Goal: Task Accomplishment & Management: Use online tool/utility

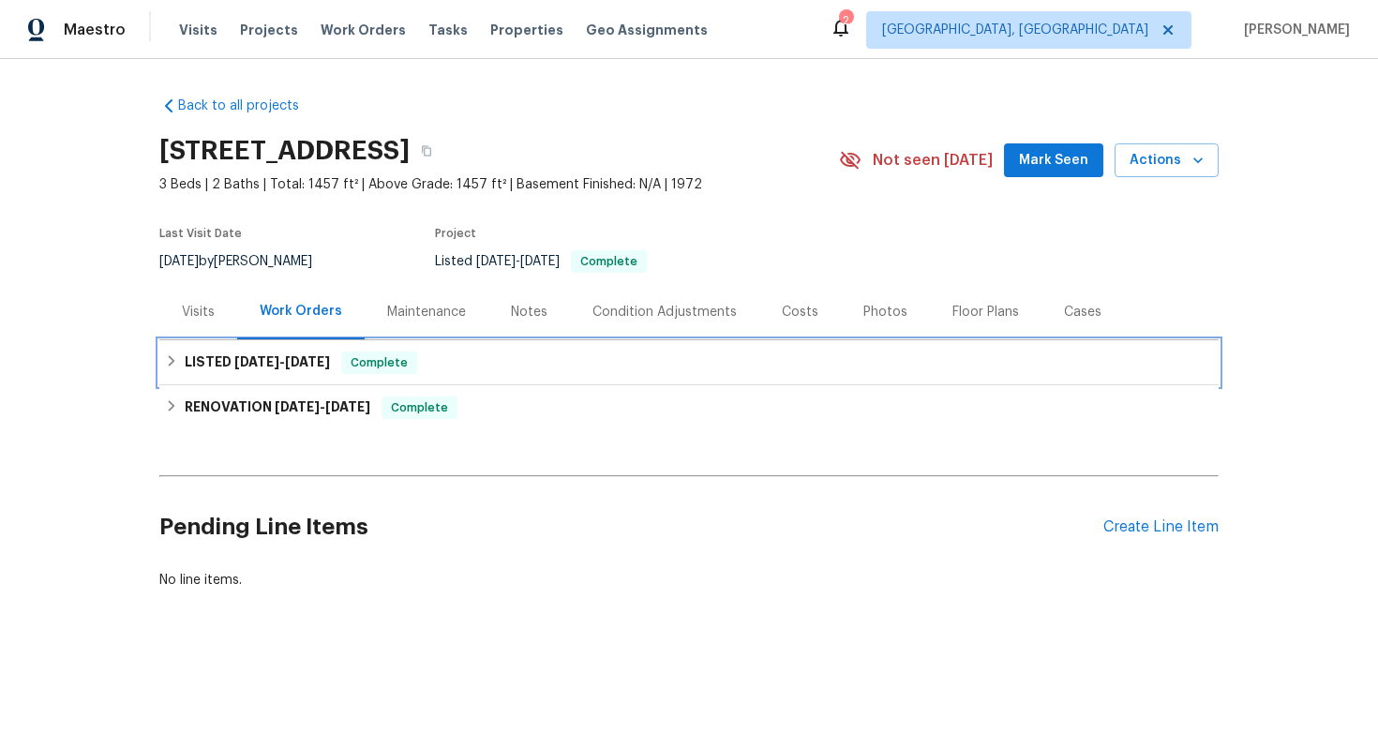
click at [386, 362] on span "Complete" at bounding box center [379, 362] width 72 height 19
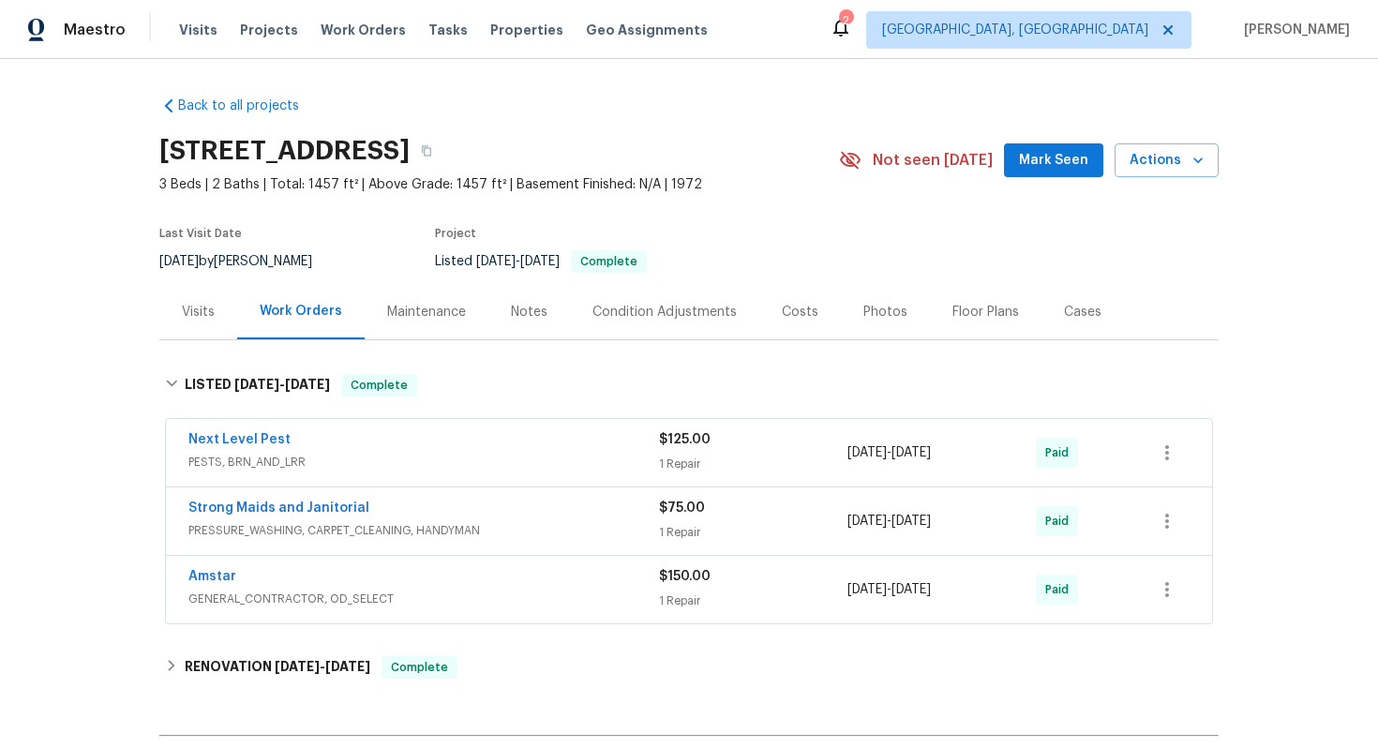
click at [463, 448] on div "Next Level Pest" at bounding box center [423, 441] width 470 height 22
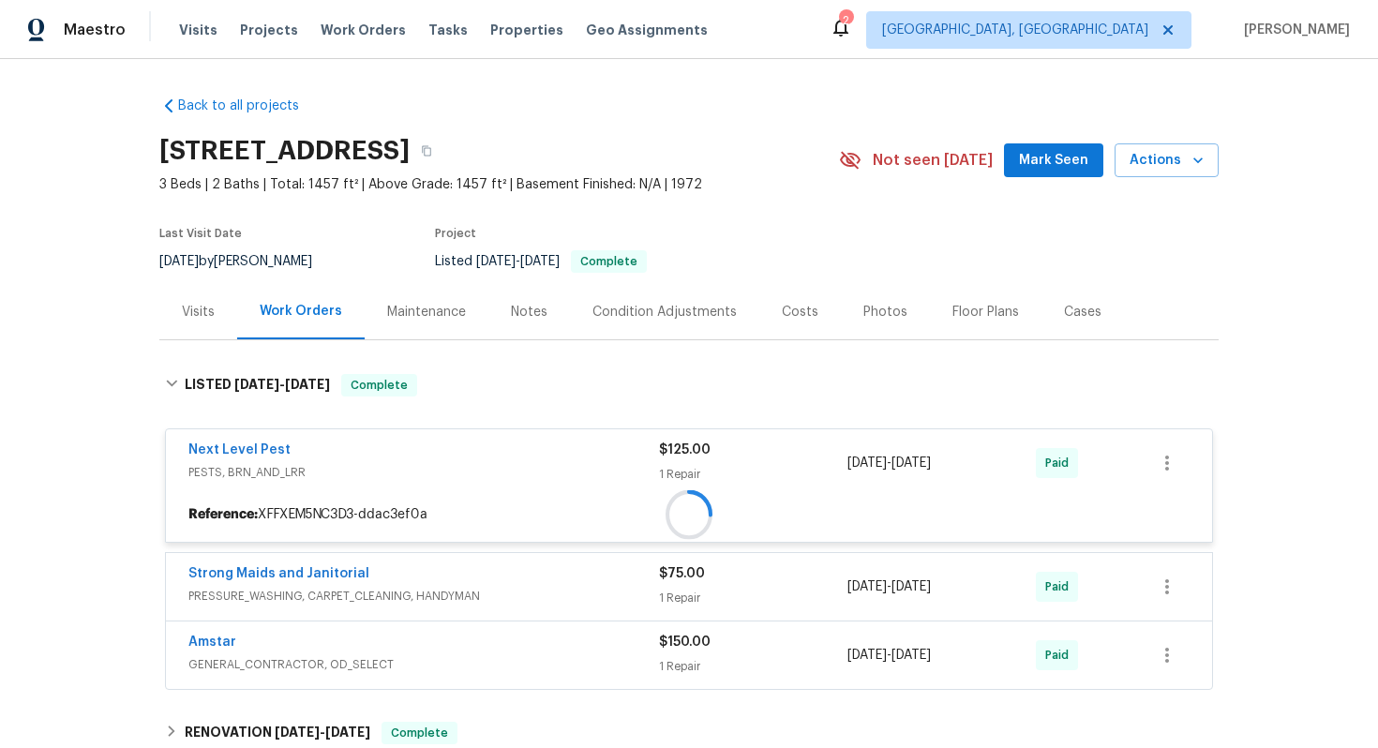
click at [463, 448] on div "Next Level Pest" at bounding box center [423, 451] width 470 height 22
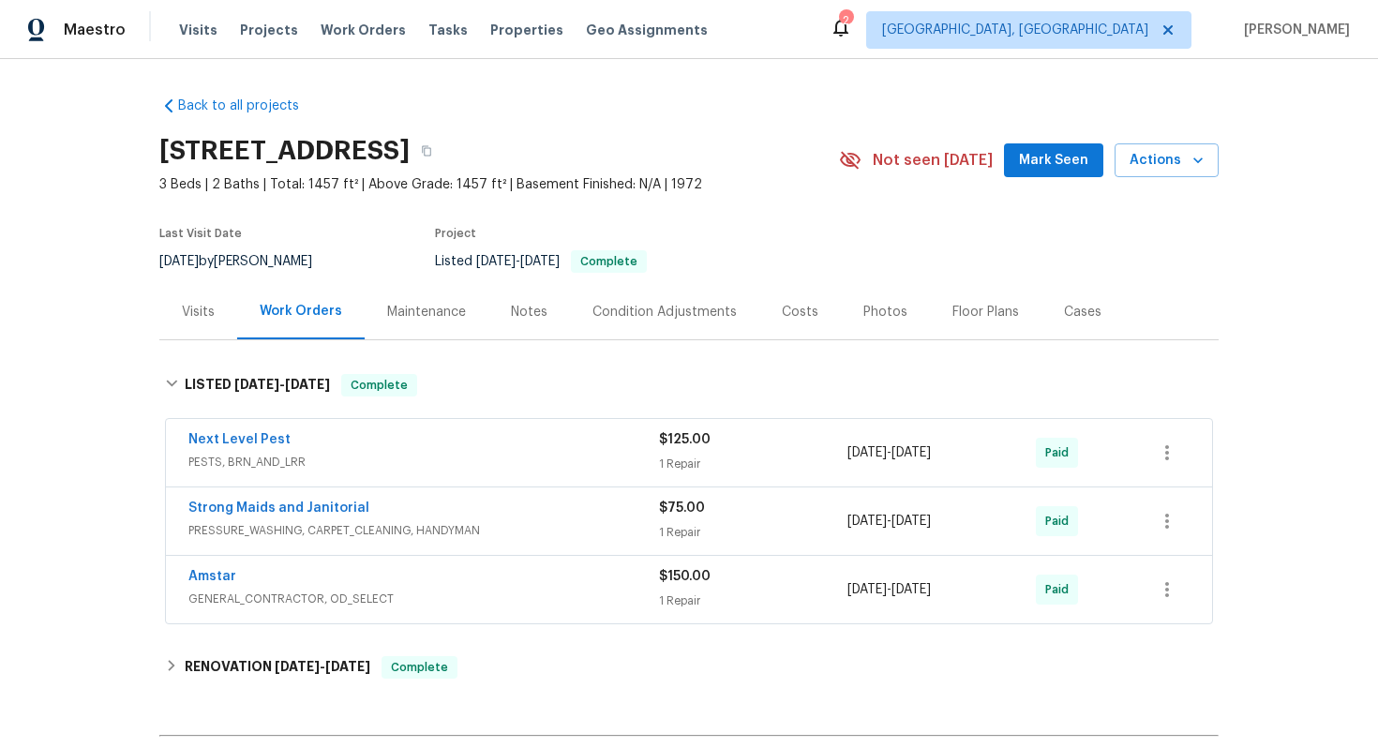
click at [463, 448] on div "Next Level Pest" at bounding box center [423, 441] width 470 height 22
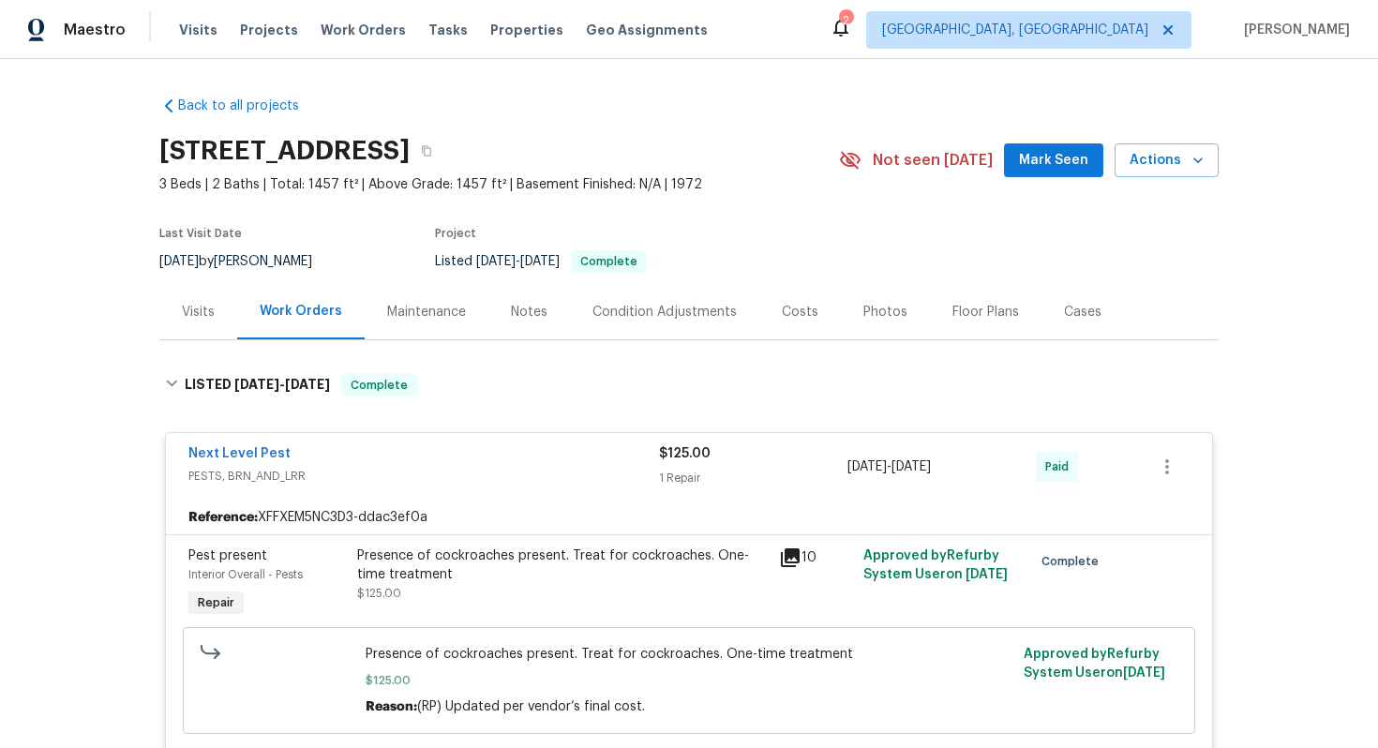
click at [463, 457] on div "Next Level Pest" at bounding box center [423, 455] width 470 height 22
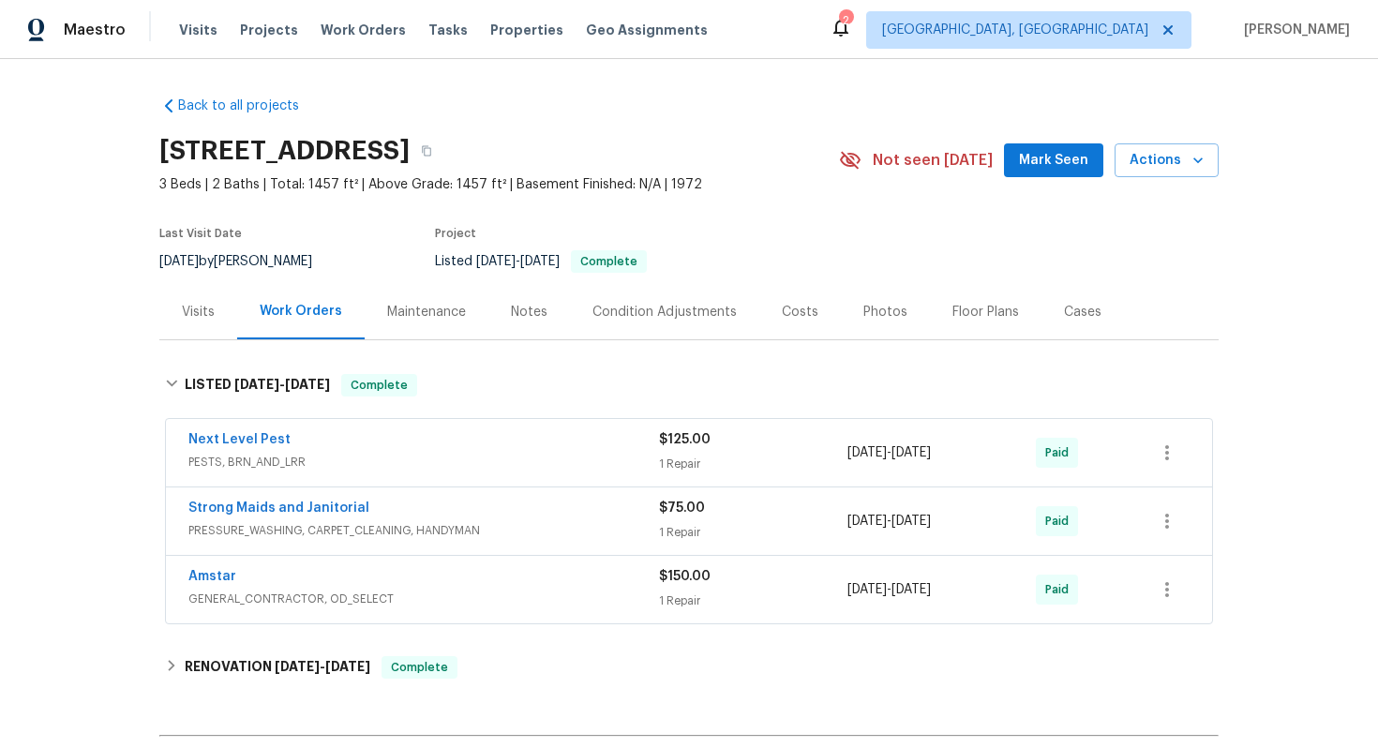
click at [501, 522] on span "PRESSURE_WASHING, CARPET_CLEANING, HANDYMAN" at bounding box center [423, 530] width 470 height 19
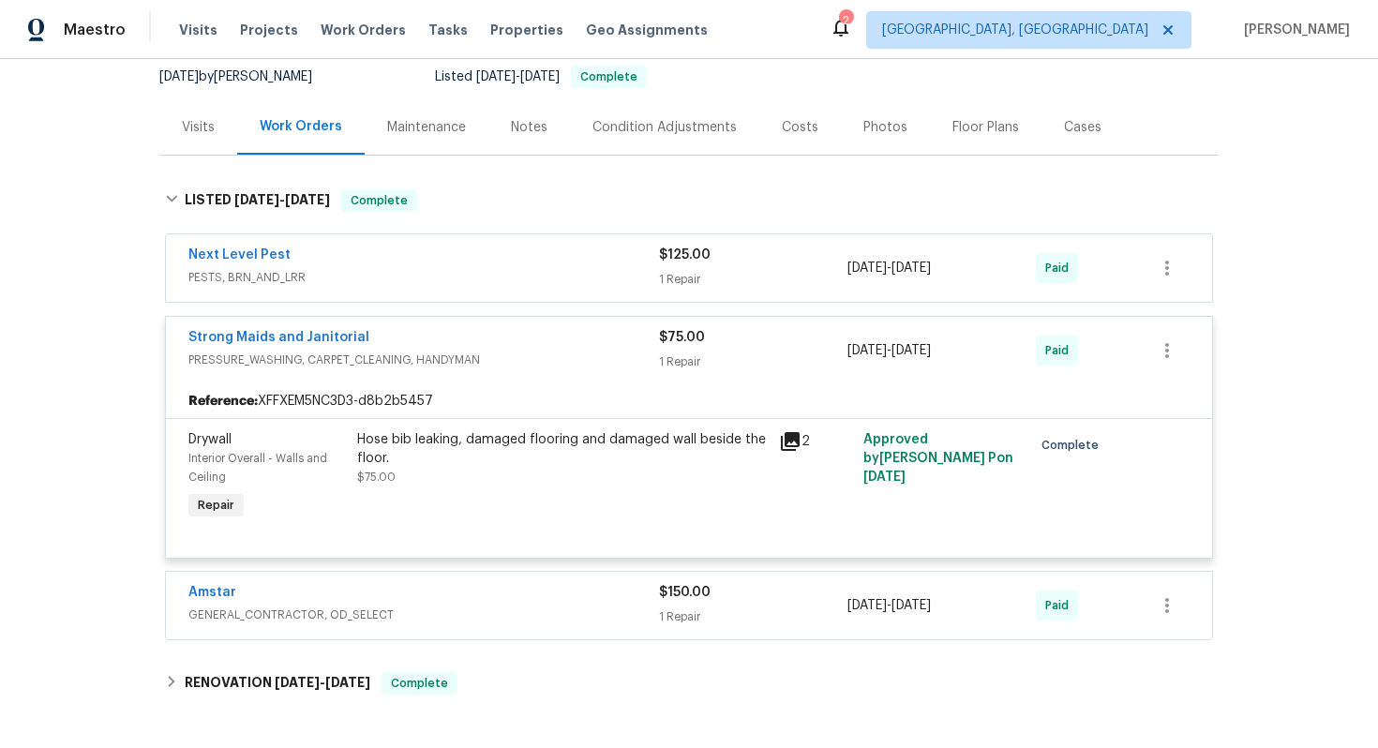
scroll to position [256, 0]
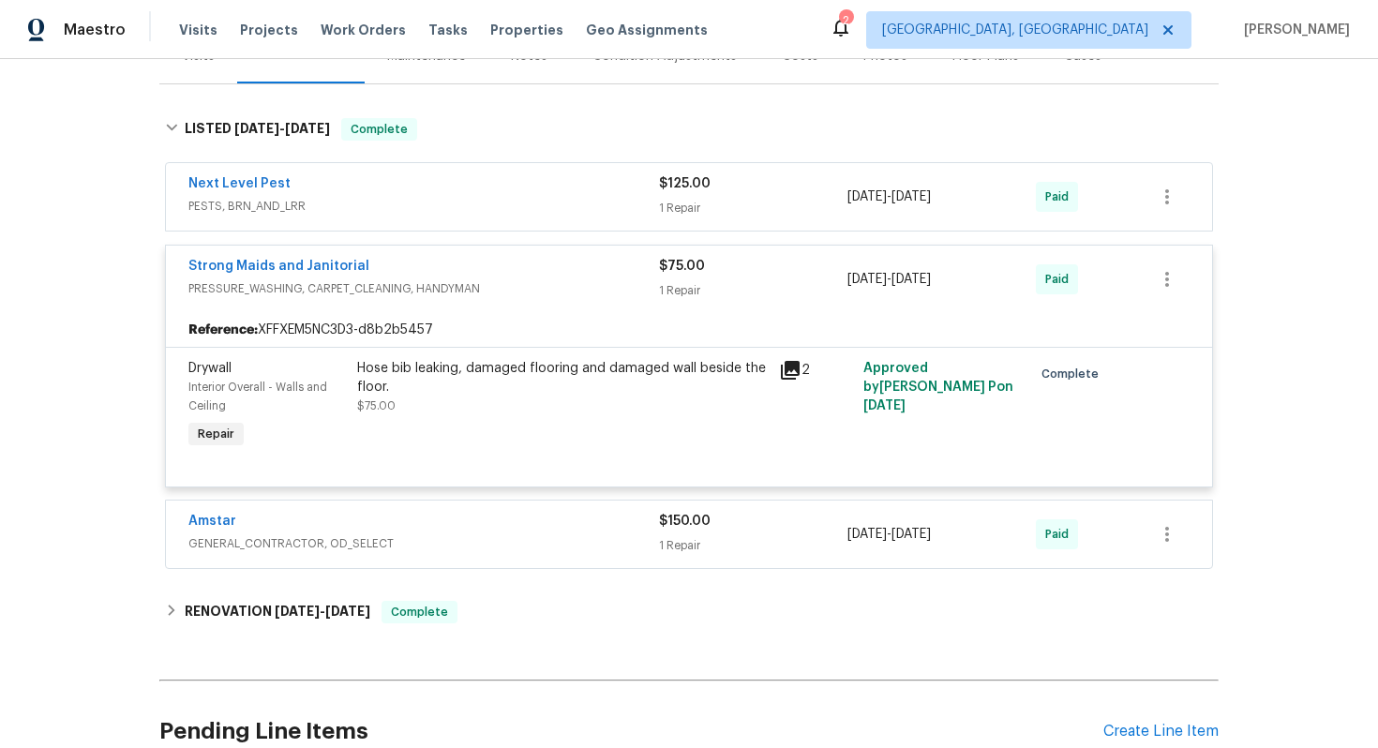
click at [470, 398] on div "Hose bib leaking, damaged flooring and damaged wall beside the floor. $75.00" at bounding box center [562, 387] width 410 height 56
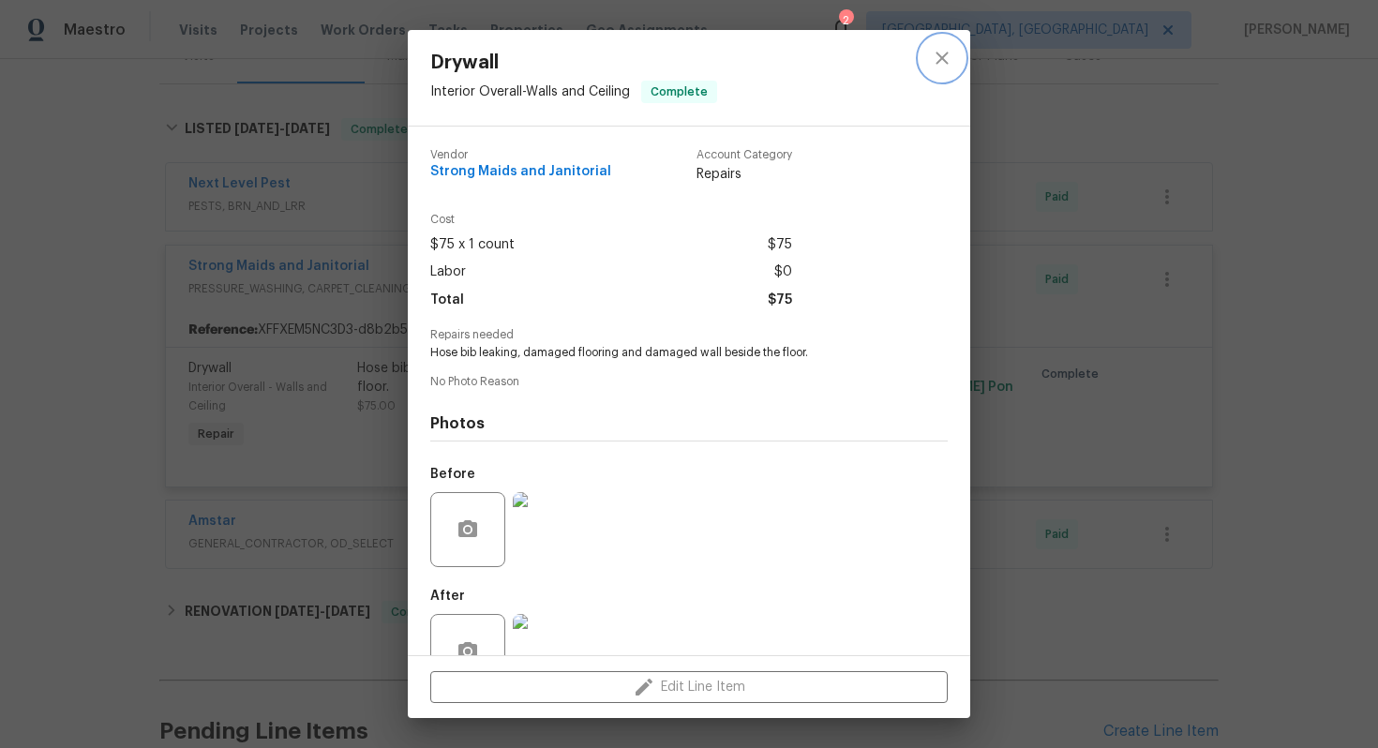
click at [945, 53] on icon "close" at bounding box center [941, 58] width 12 height 12
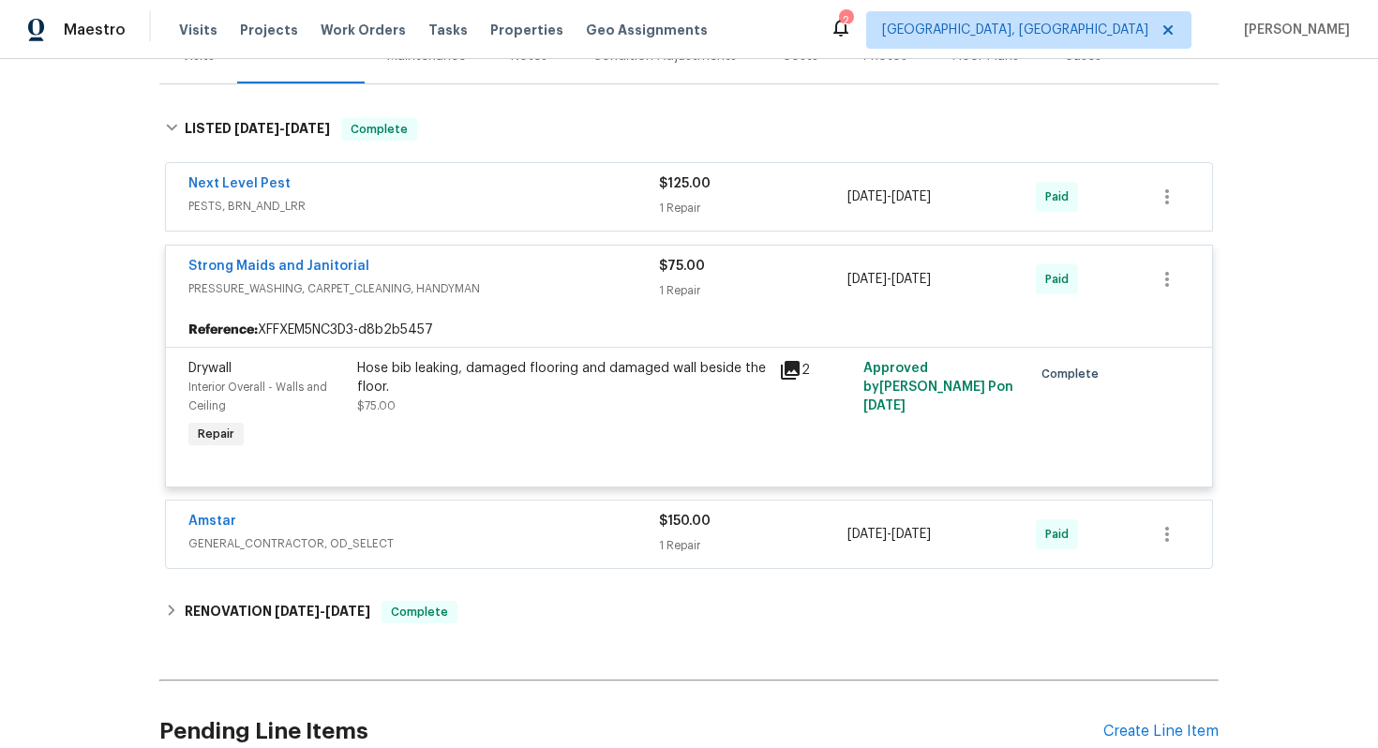
click at [586, 262] on div "Strong Maids and Janitorial" at bounding box center [423, 268] width 470 height 22
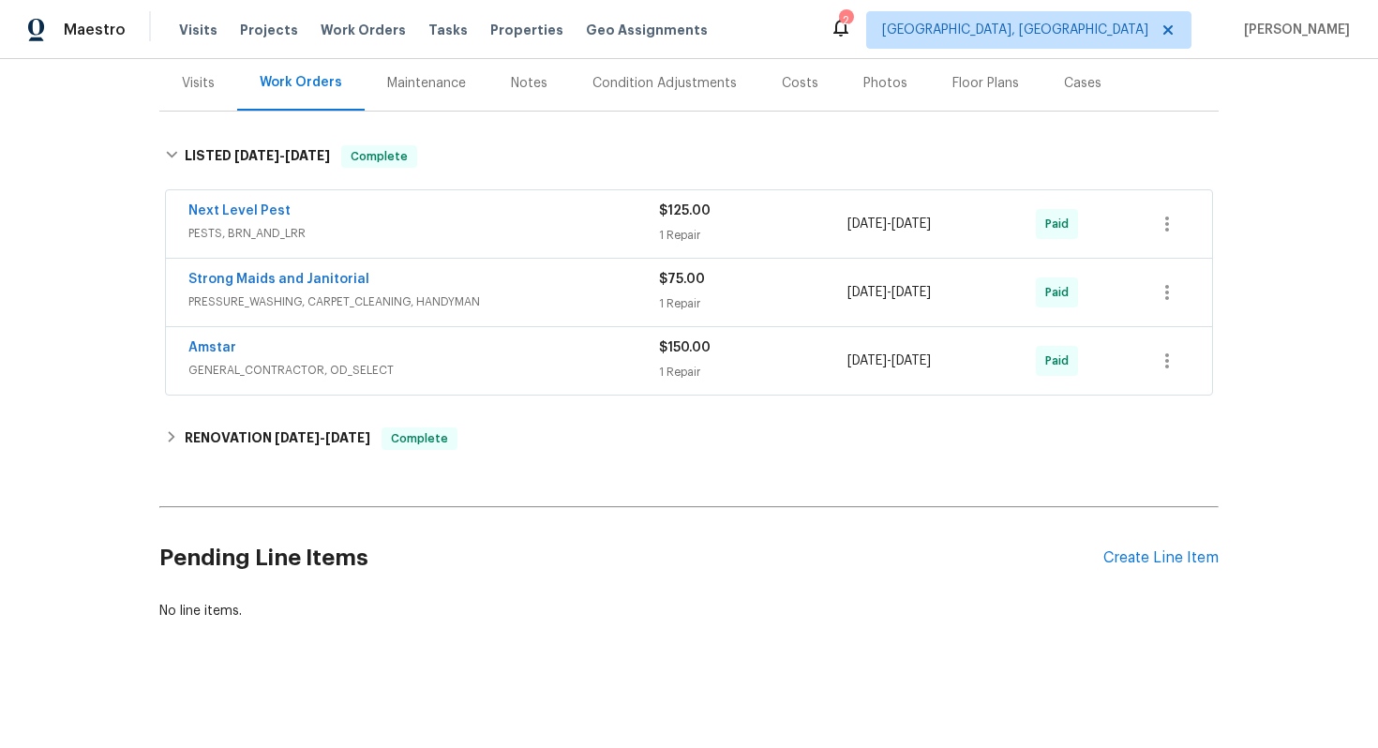
scroll to position [229, 0]
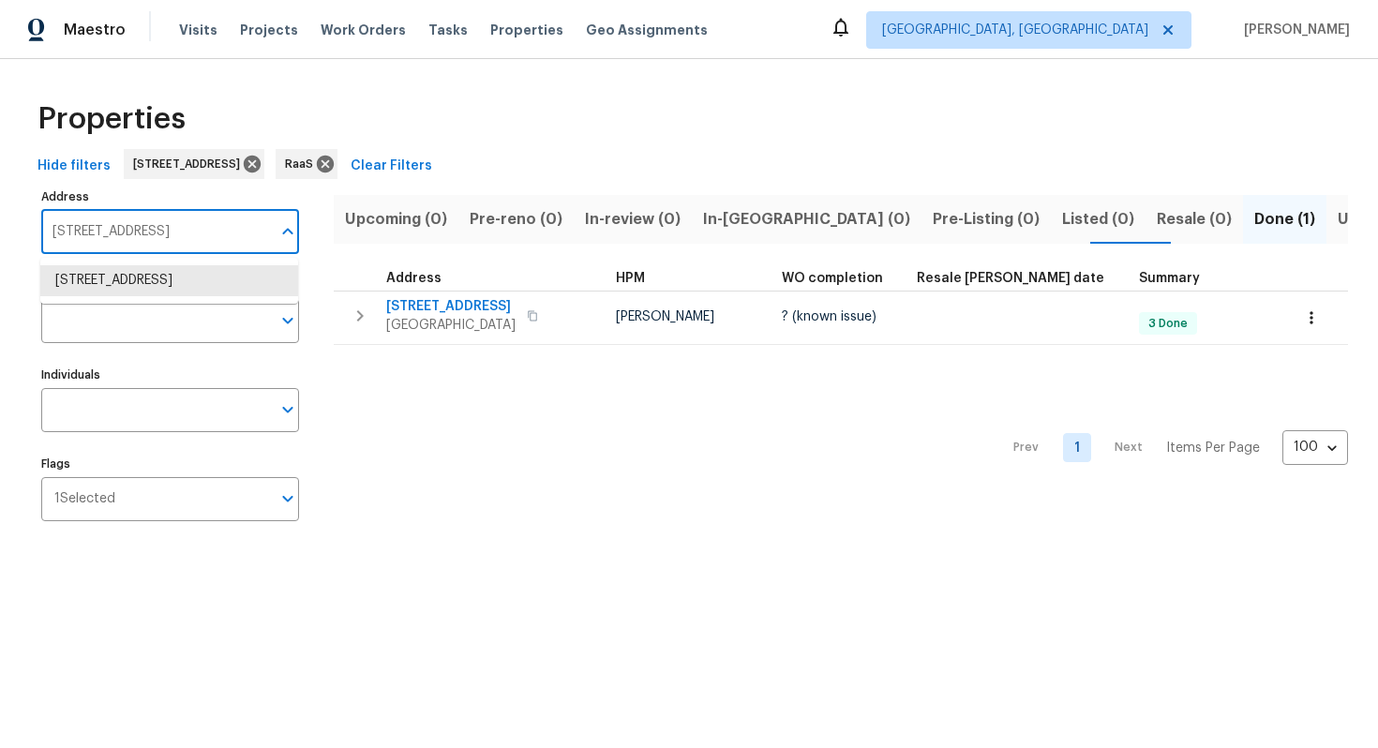
click at [142, 244] on input "[STREET_ADDRESS]" at bounding box center [156, 232] width 230 height 44
type input "[STREET_ADDRESS]"
click at [129, 280] on li "[STREET_ADDRESS]" at bounding box center [169, 280] width 258 height 31
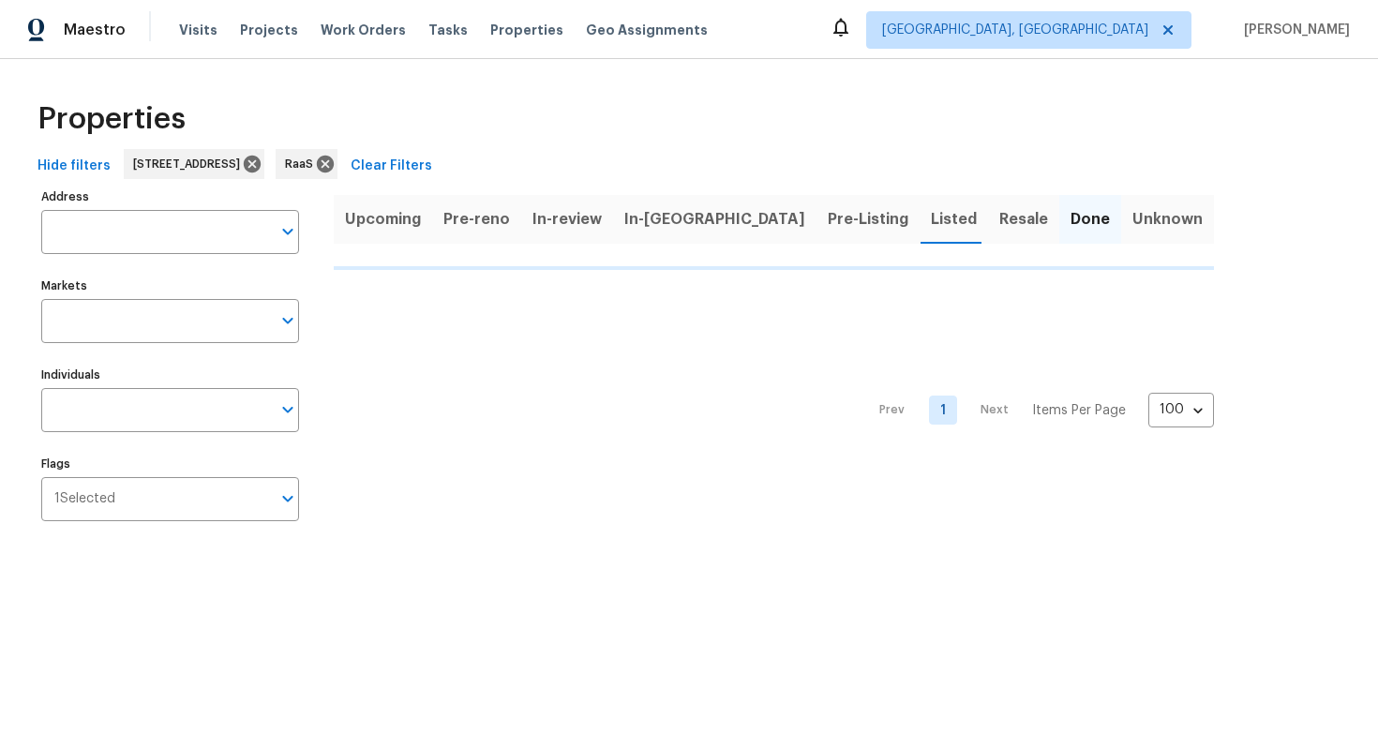
type input "[STREET_ADDRESS]"
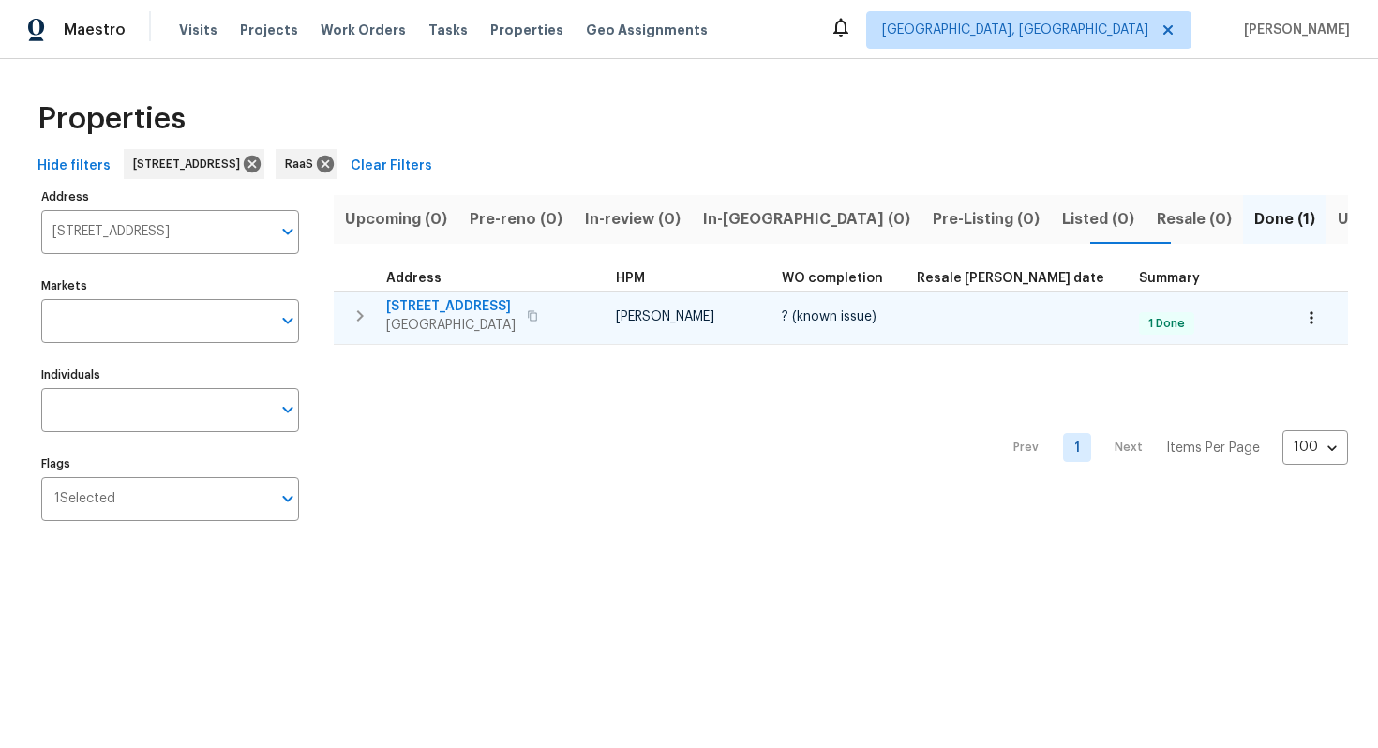
click at [485, 304] on span "[STREET_ADDRESS]" at bounding box center [450, 306] width 129 height 19
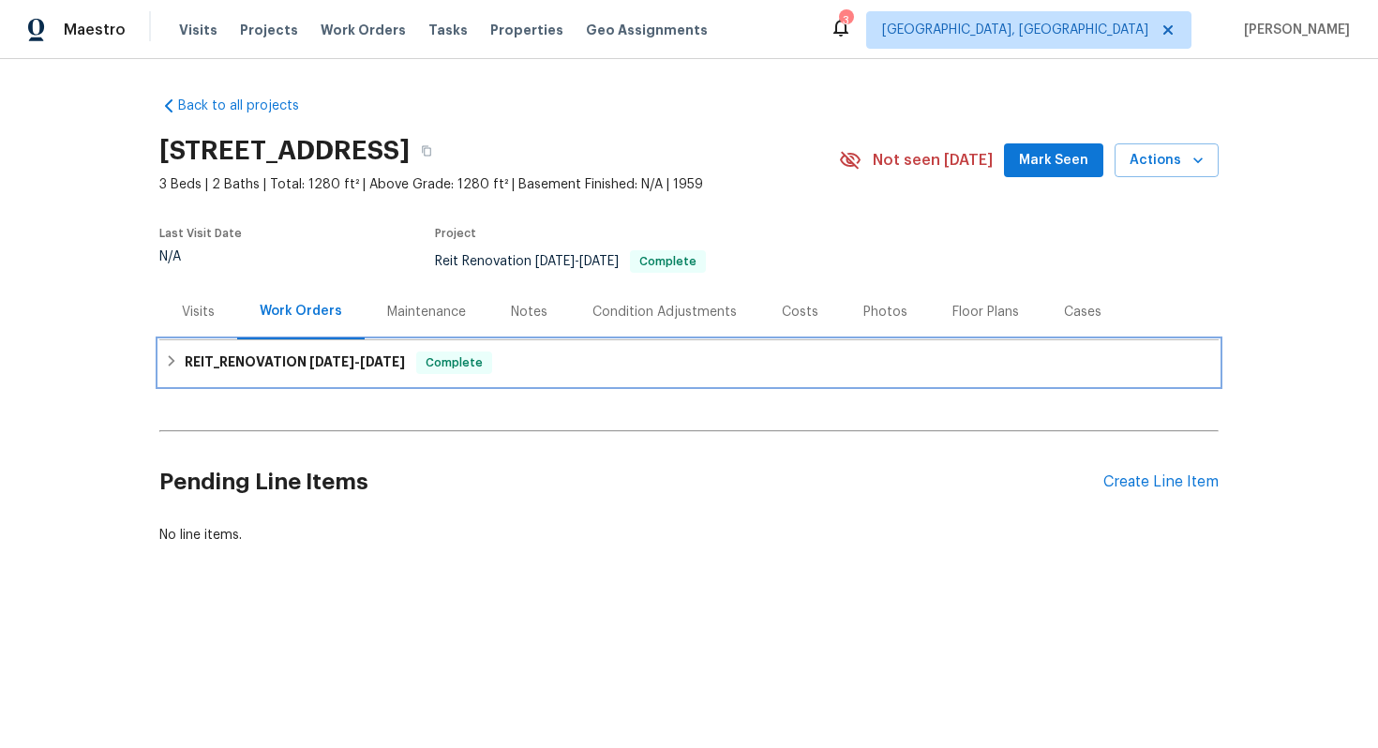
click at [442, 356] on span "Complete" at bounding box center [454, 362] width 72 height 19
